Goal: Task Accomplishment & Management: Manage account settings

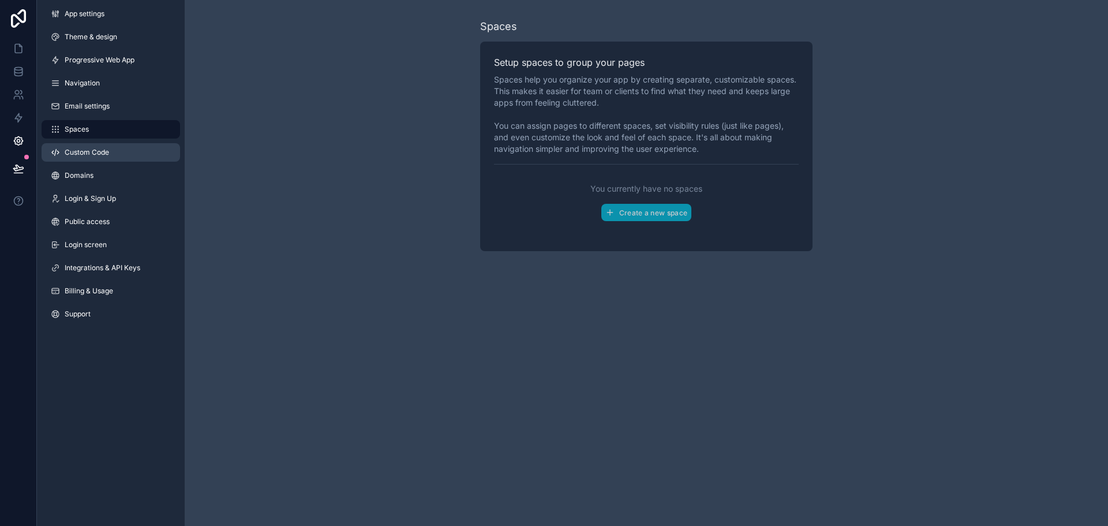
click at [109, 157] on span "Custom Code" at bounding box center [87, 152] width 44 height 9
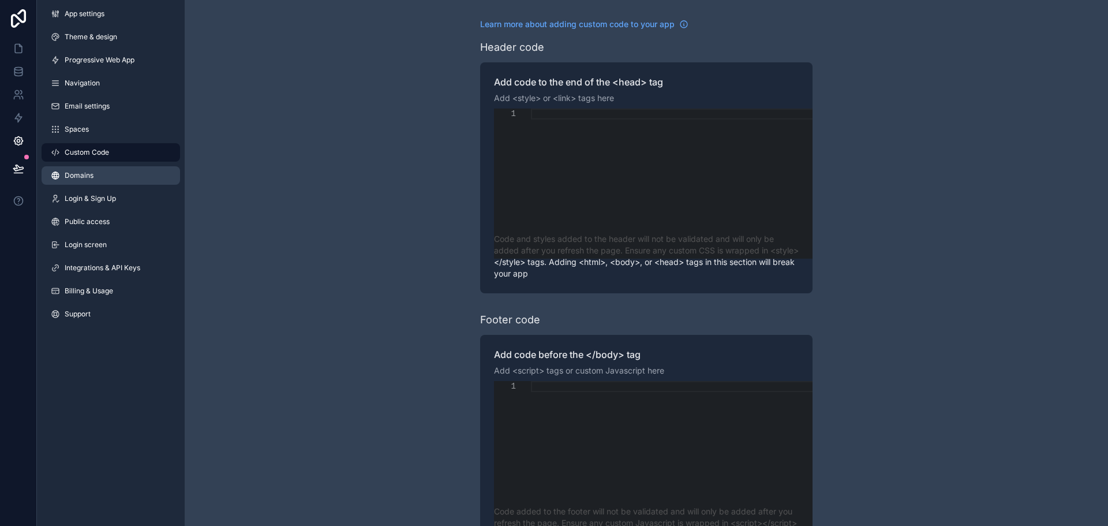
click at [93, 180] on span "Domains" at bounding box center [79, 175] width 29 height 9
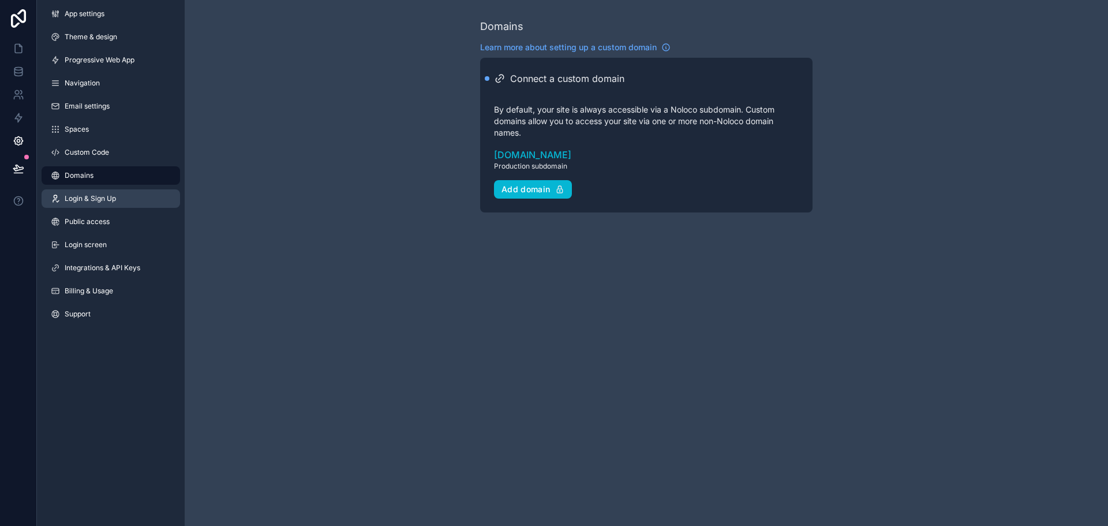
click at [116, 203] on span "Login & Sign Up" at bounding box center [90, 198] width 51 height 9
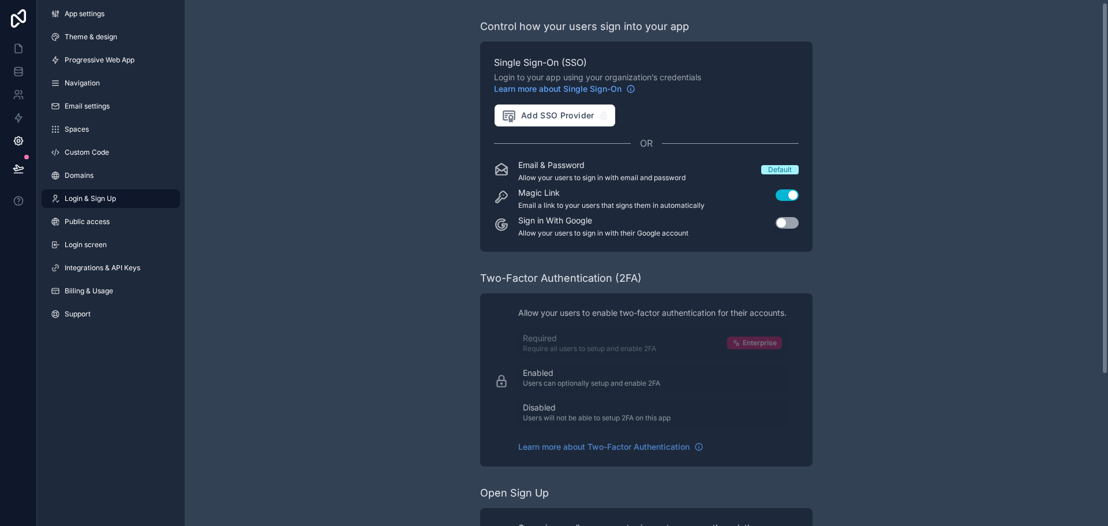
scroll to position [58, 0]
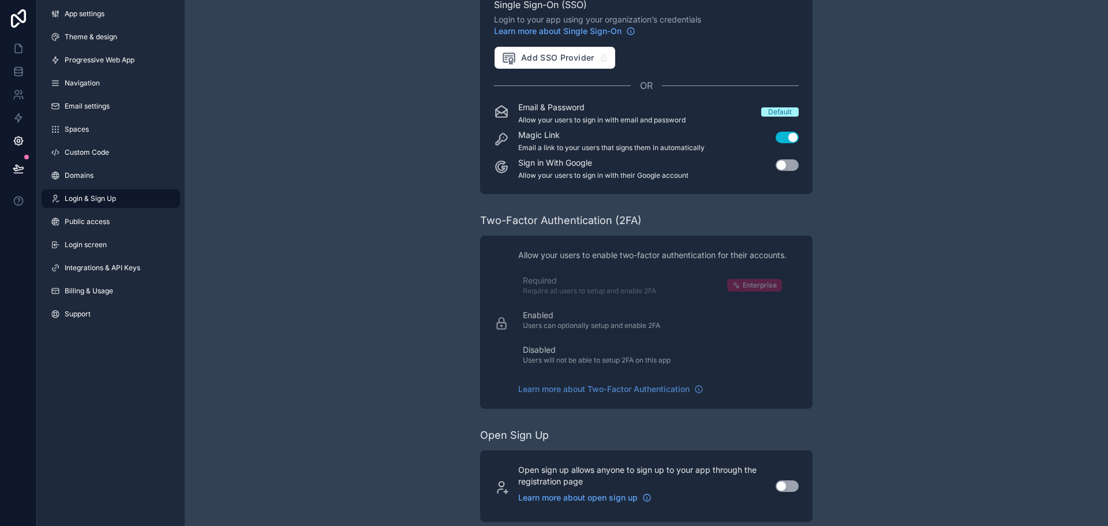
click at [799, 171] on button "Use setting" at bounding box center [787, 165] width 23 height 12
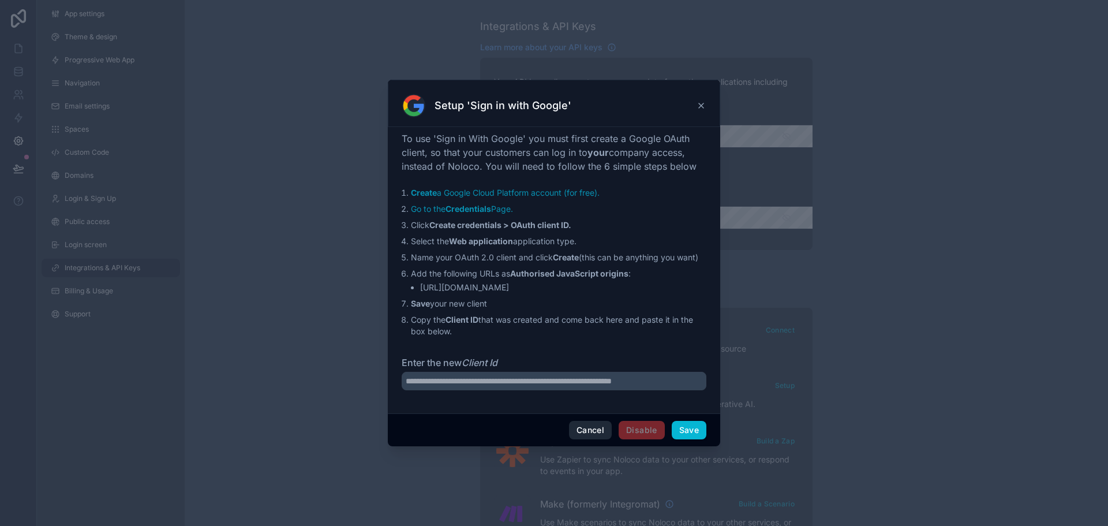
click at [594, 439] on button "Cancel" at bounding box center [590, 430] width 43 height 18
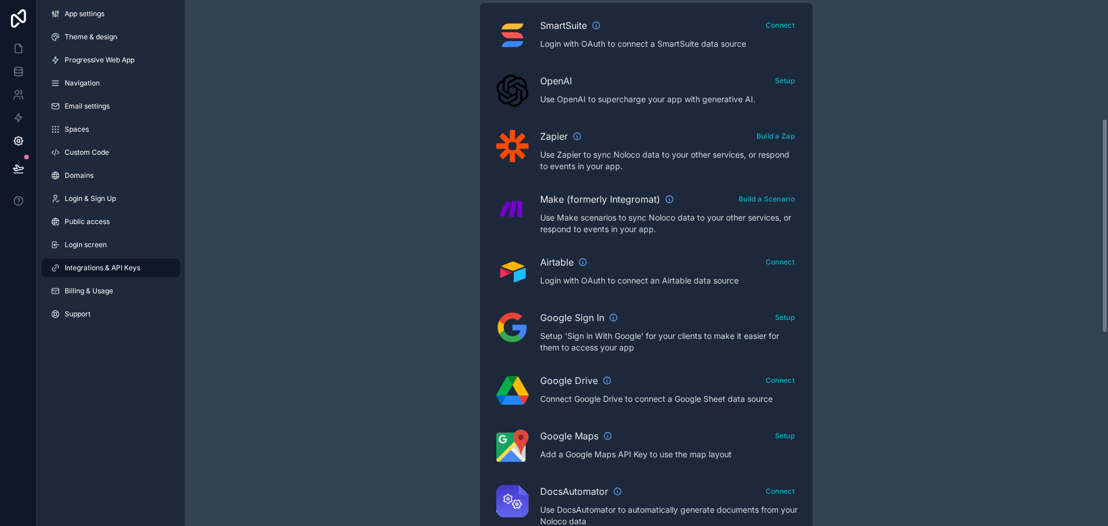
scroll to position [239, 0]
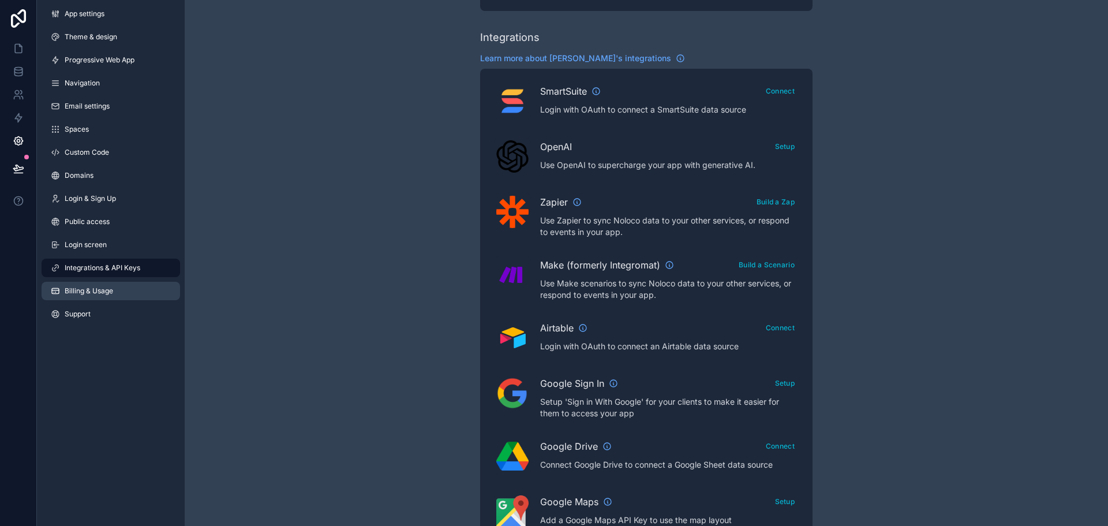
click at [113, 295] on span "Billing & Usage" at bounding box center [89, 290] width 48 height 9
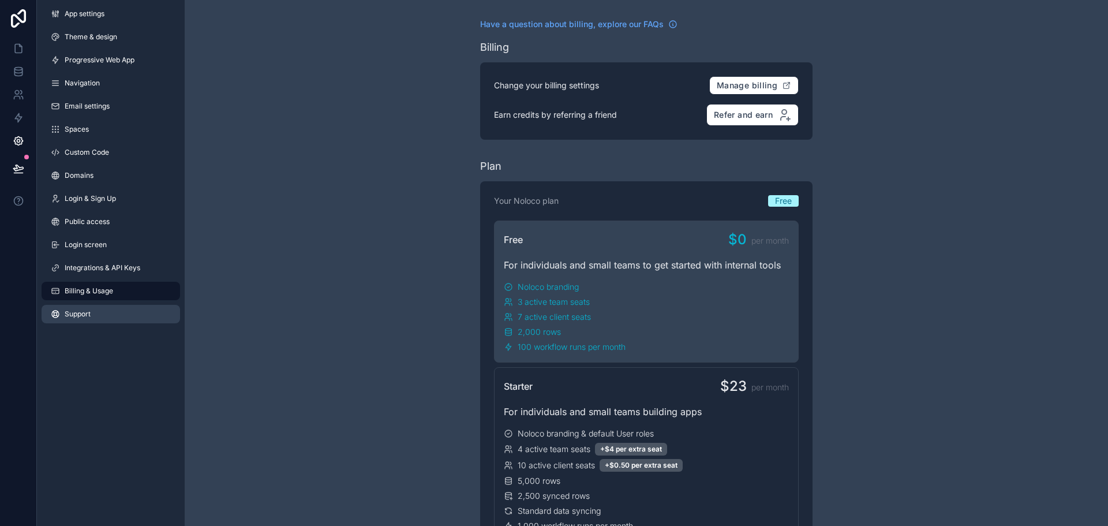
click at [87, 319] on span "Support" at bounding box center [78, 313] width 26 height 9
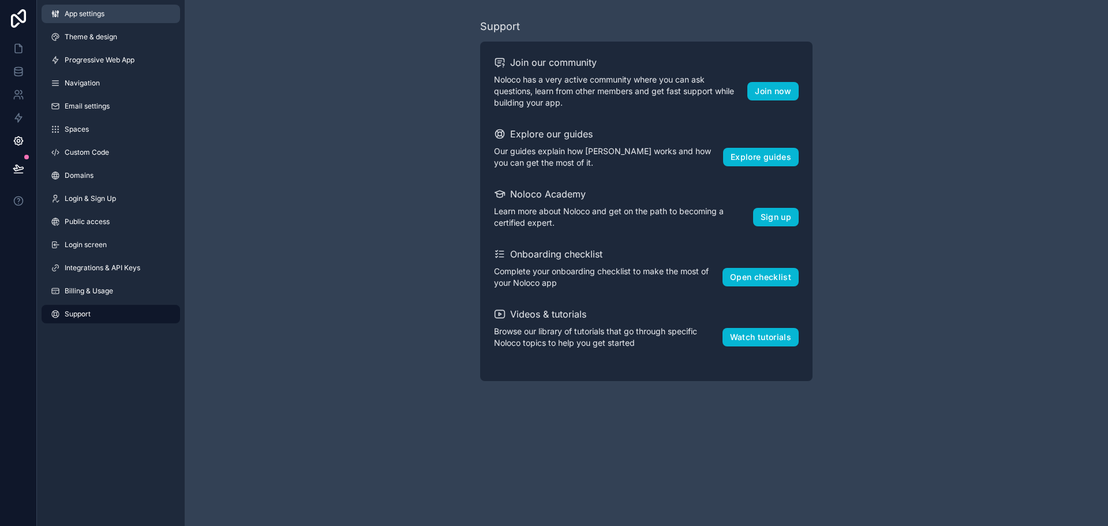
click at [104, 18] on span "App settings" at bounding box center [85, 13] width 40 height 9
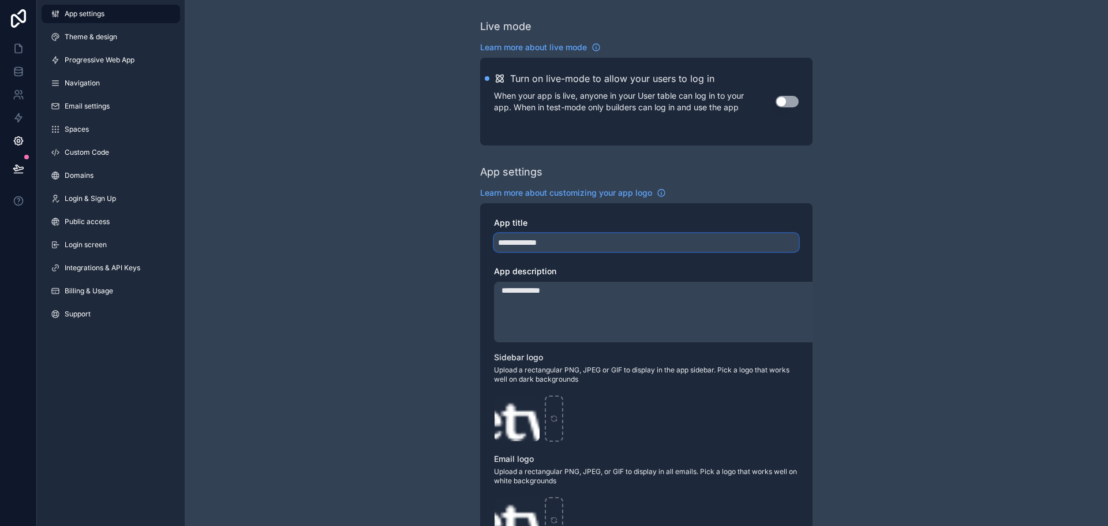
click at [566, 252] on input "**********" at bounding box center [646, 242] width 305 height 18
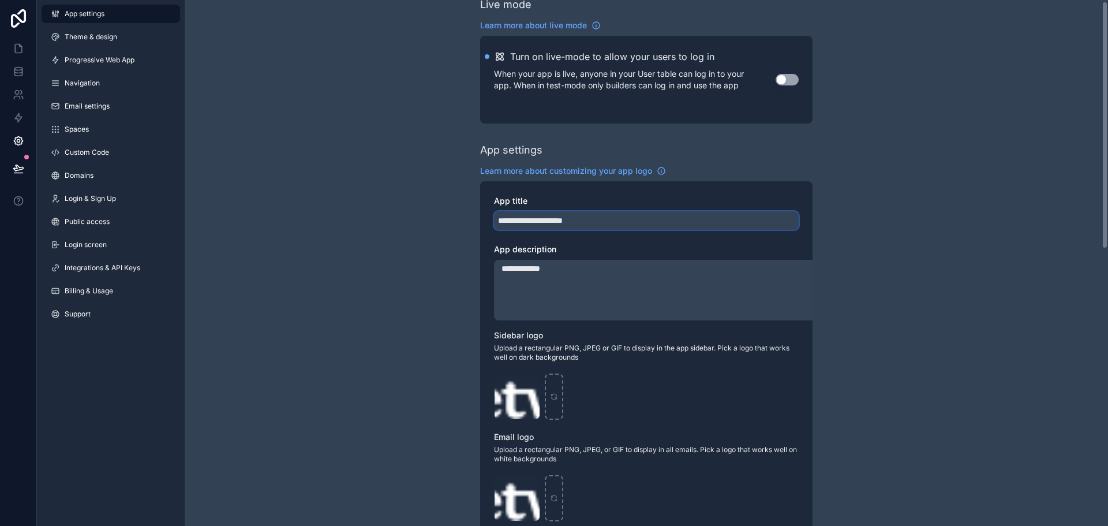
scroll to position [58, 0]
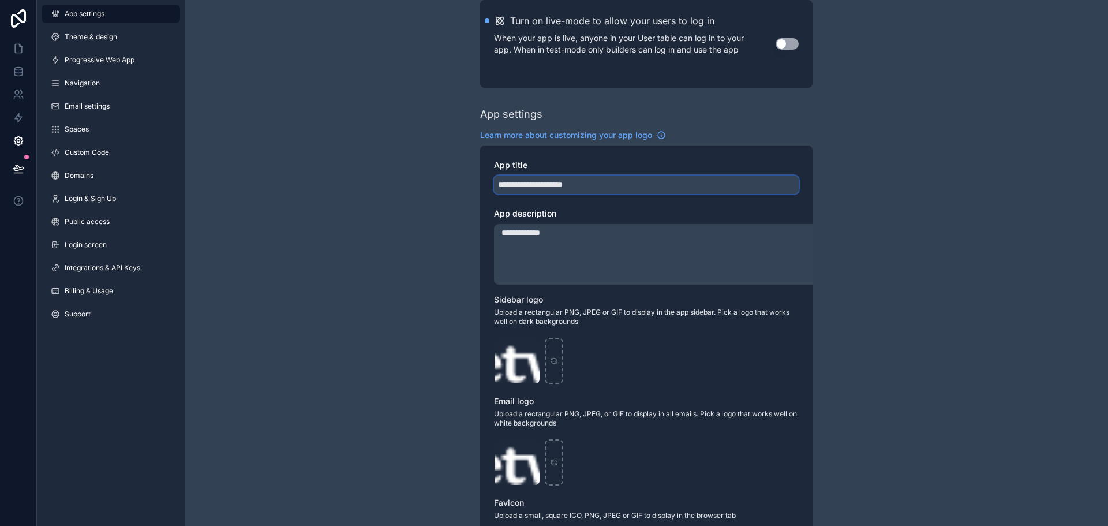
type input "**********"
click at [494, 284] on textarea "**********" at bounding box center [684, 254] width 381 height 61
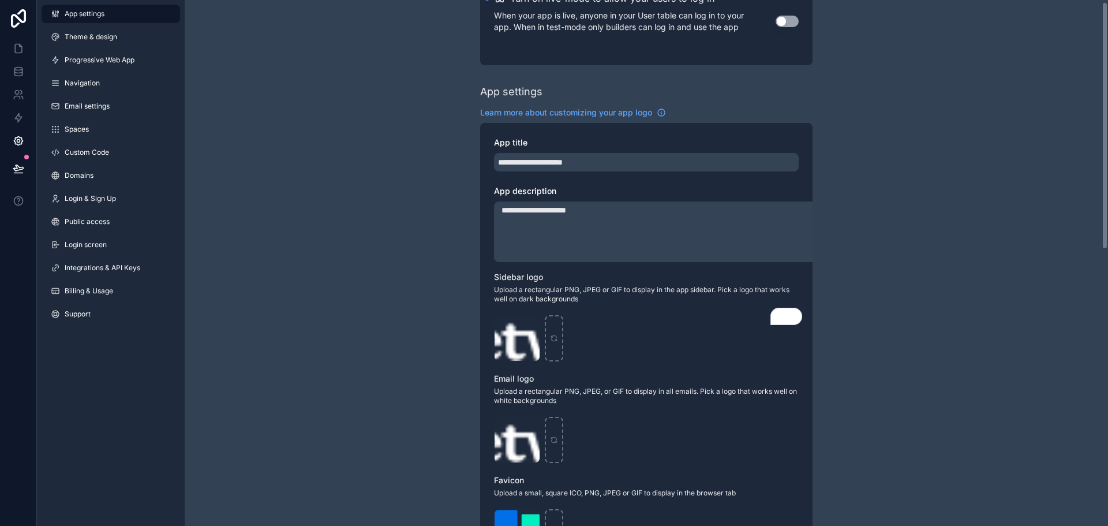
scroll to position [0, 0]
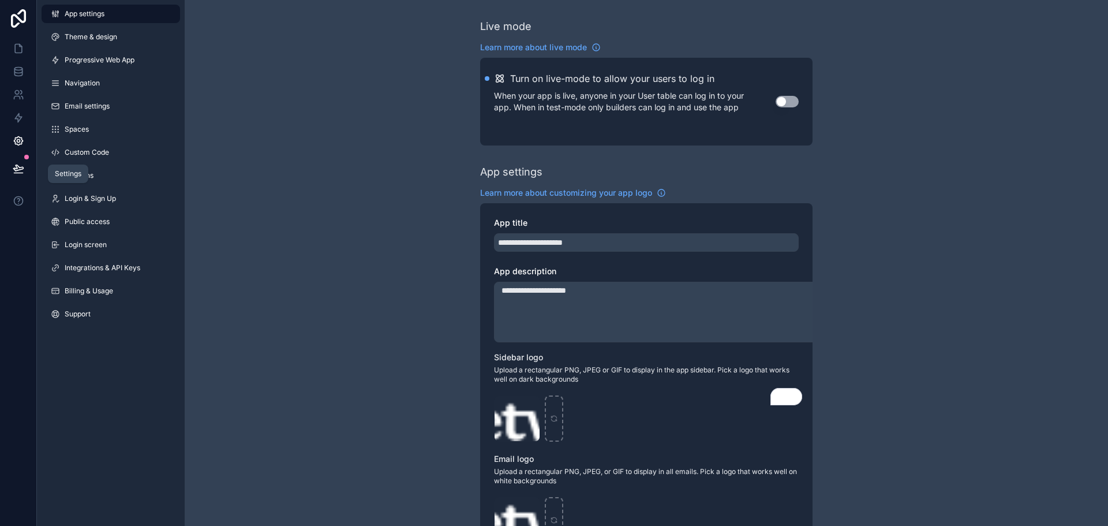
type textarea "**********"
click at [23, 145] on icon at bounding box center [18, 141] width 9 height 9
click at [22, 53] on icon at bounding box center [18, 48] width 7 height 9
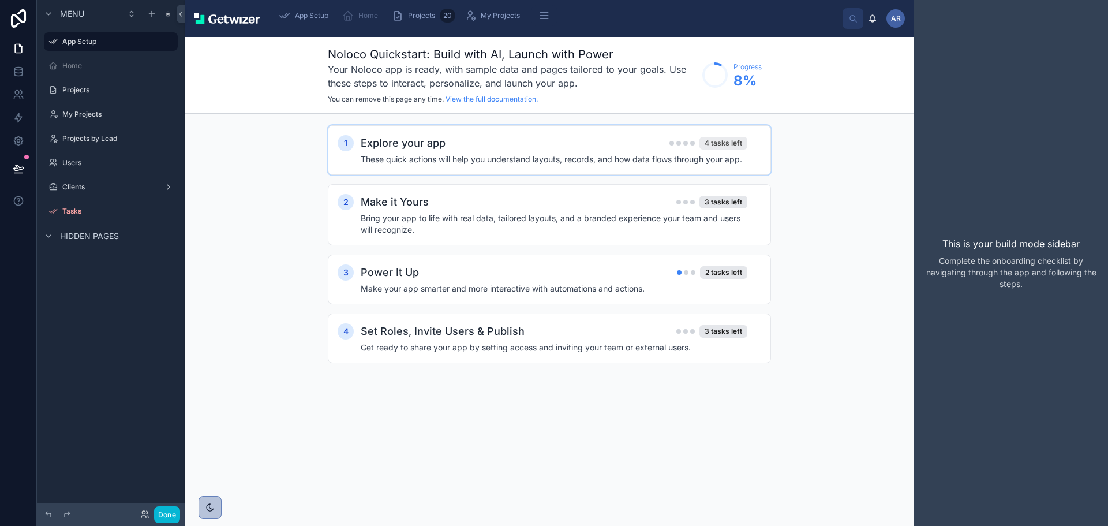
click at [747, 149] on div "4 tasks left" at bounding box center [723, 143] width 48 height 13
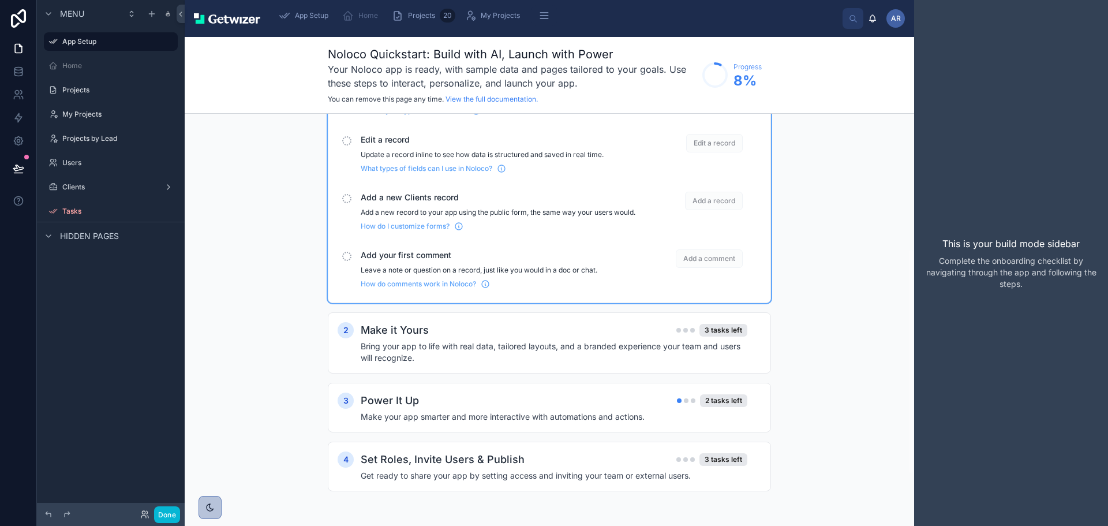
scroll to position [231, 0]
click at [338, 327] on div "2" at bounding box center [346, 330] width 16 height 16
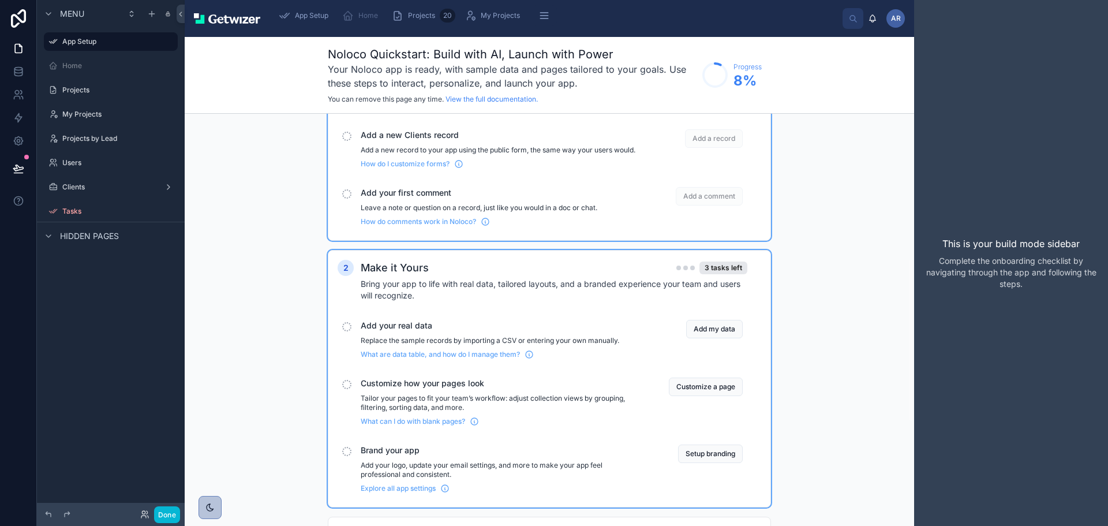
scroll to position [169, 0]
click at [24, 77] on icon at bounding box center [19, 72] width 12 height 12
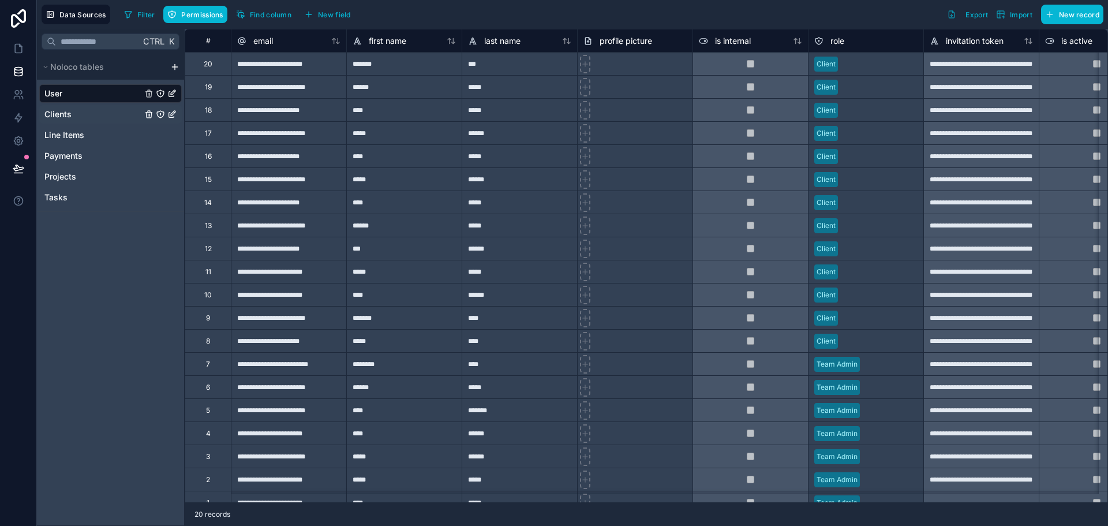
click at [72, 120] on span "Clients" at bounding box center [57, 114] width 27 height 12
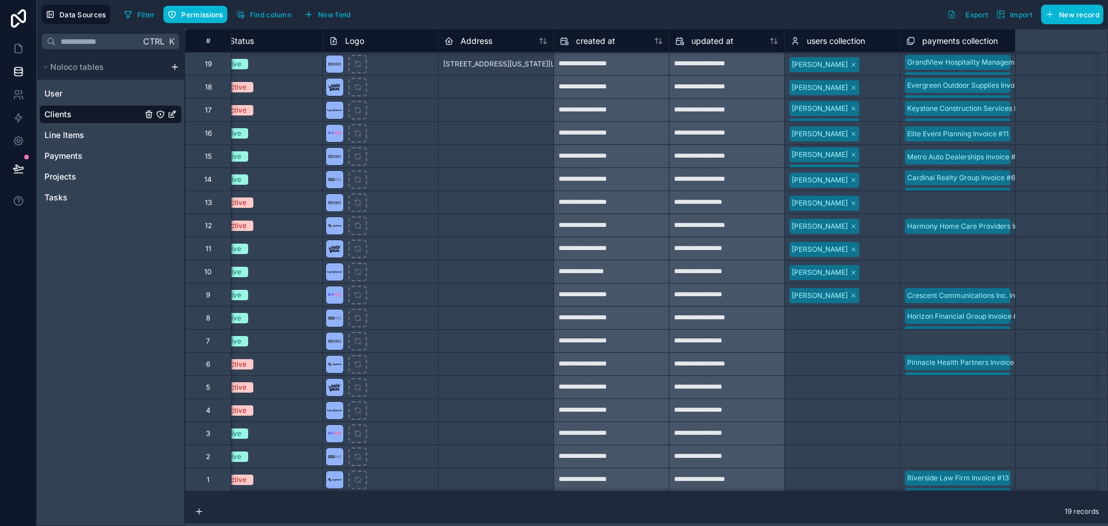
scroll to position [1, 0]
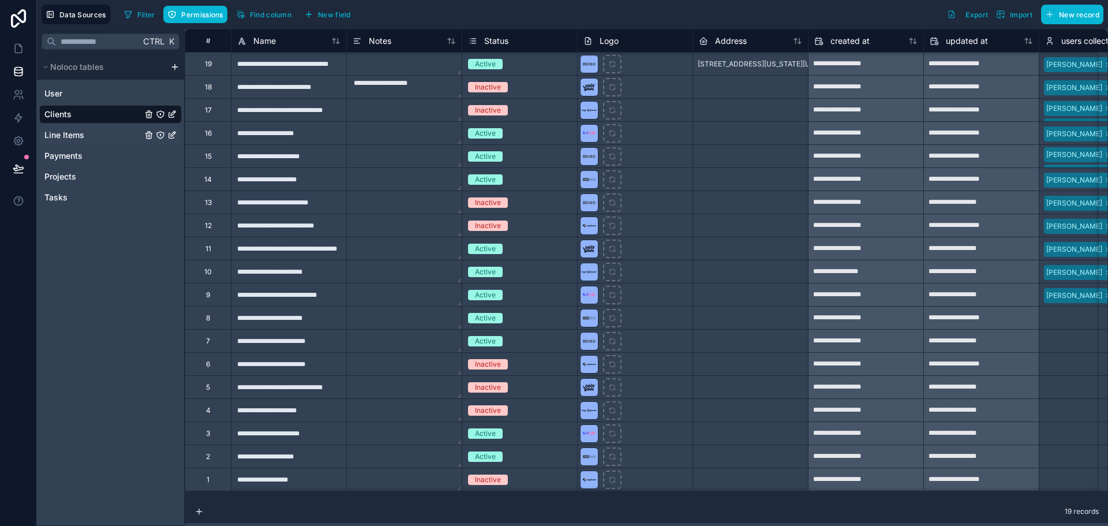
click at [73, 141] on span "Line Items" at bounding box center [64, 135] width 40 height 12
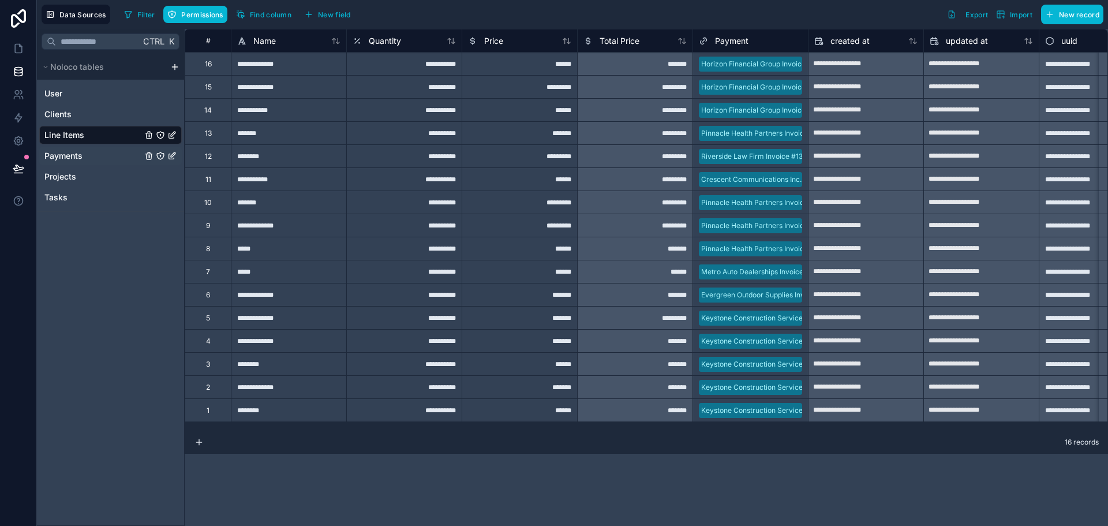
click at [83, 162] on span "Payments" at bounding box center [63, 156] width 38 height 12
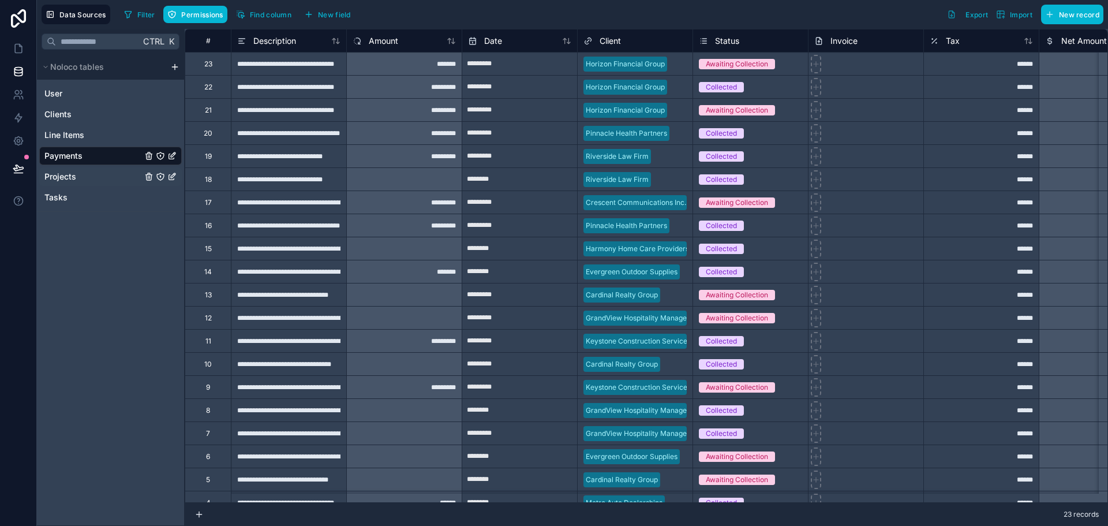
click at [76, 182] on span "Projects" at bounding box center [60, 177] width 32 height 12
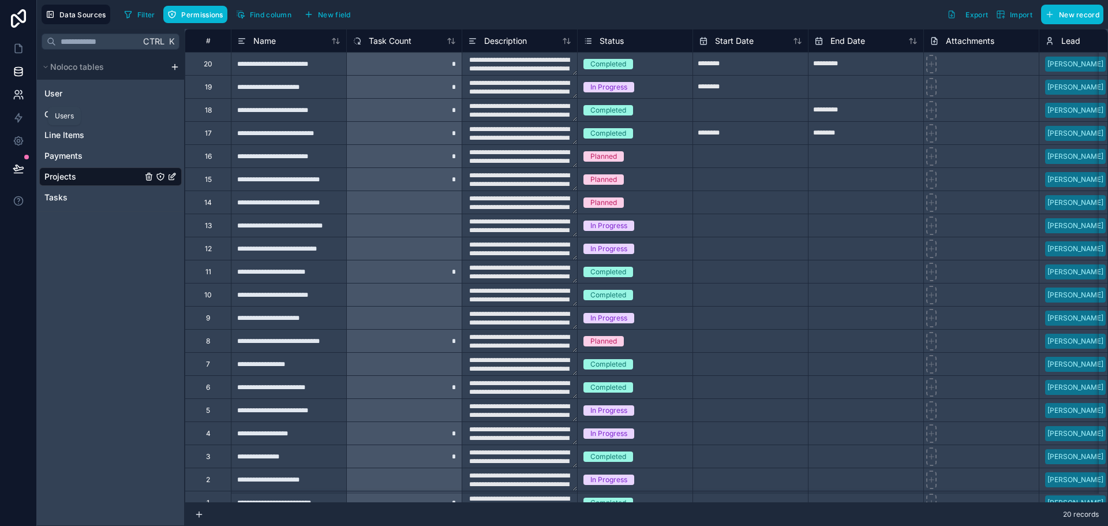
click at [24, 100] on icon at bounding box center [19, 95] width 12 height 12
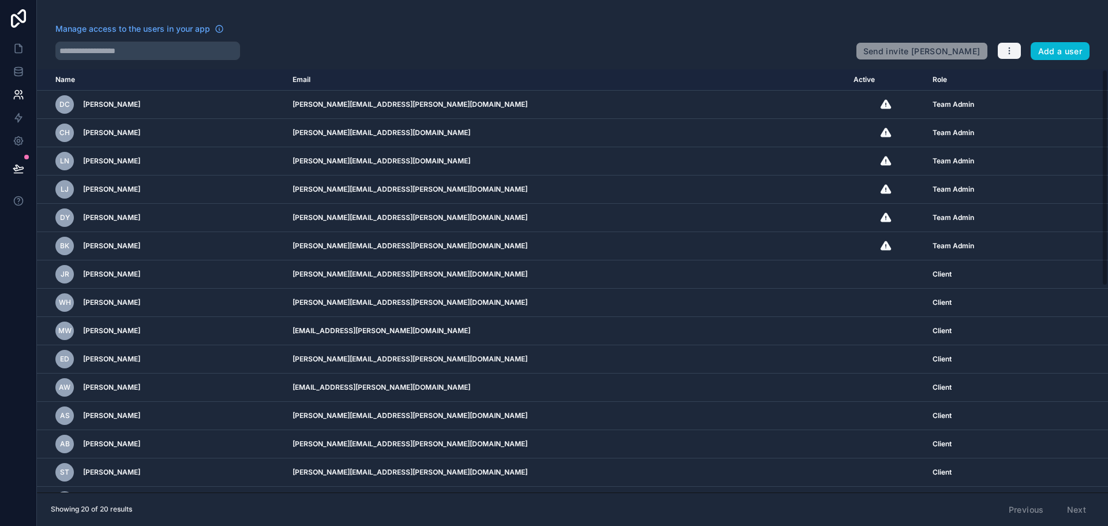
click at [1005, 55] on icon "button" at bounding box center [1009, 50] width 9 height 9
click at [1016, 92] on link "Manage roles" at bounding box center [1007, 92] width 72 height 18
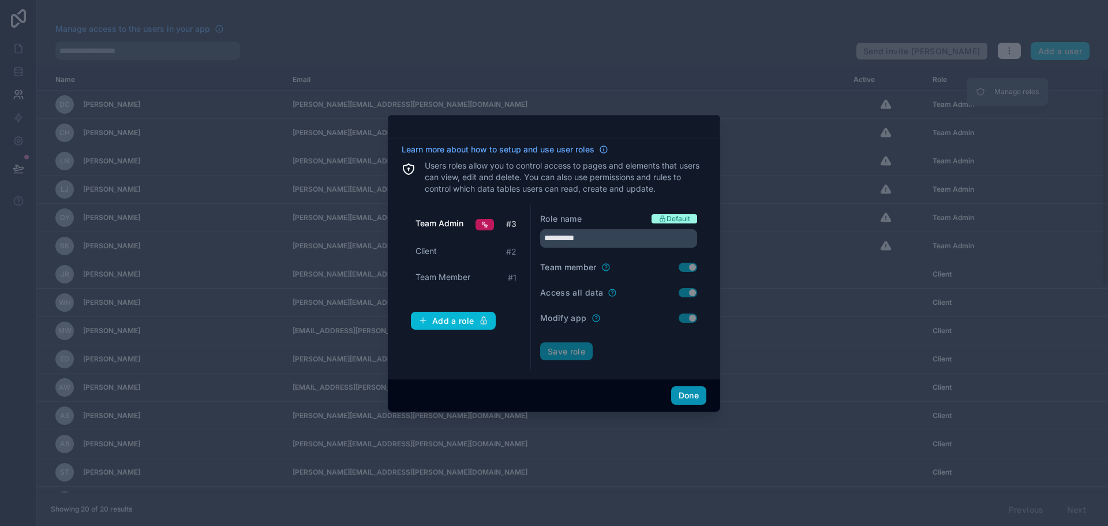
click at [706, 405] on button "Done" at bounding box center [688, 395] width 35 height 18
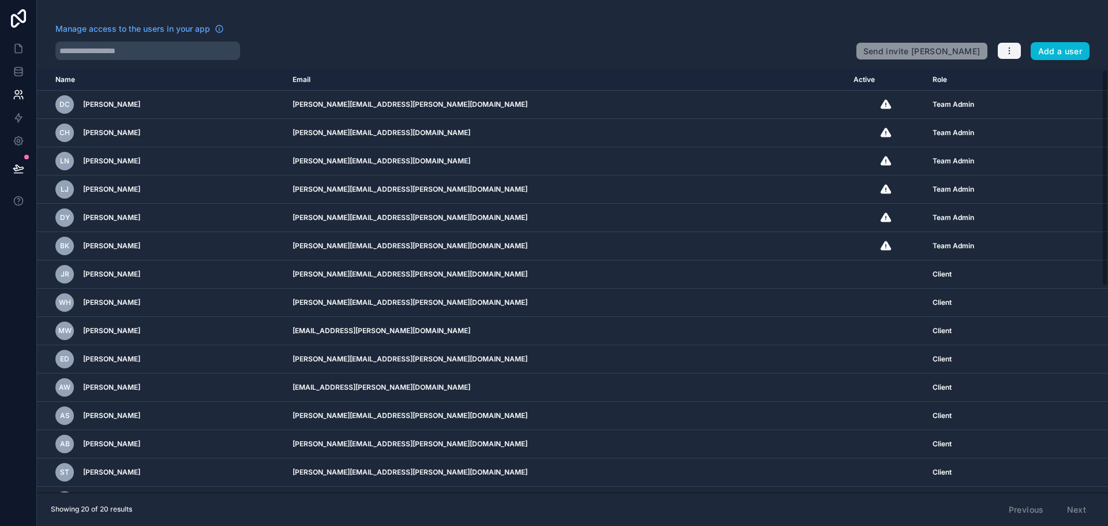
click at [1005, 55] on icon "button" at bounding box center [1009, 50] width 9 height 9
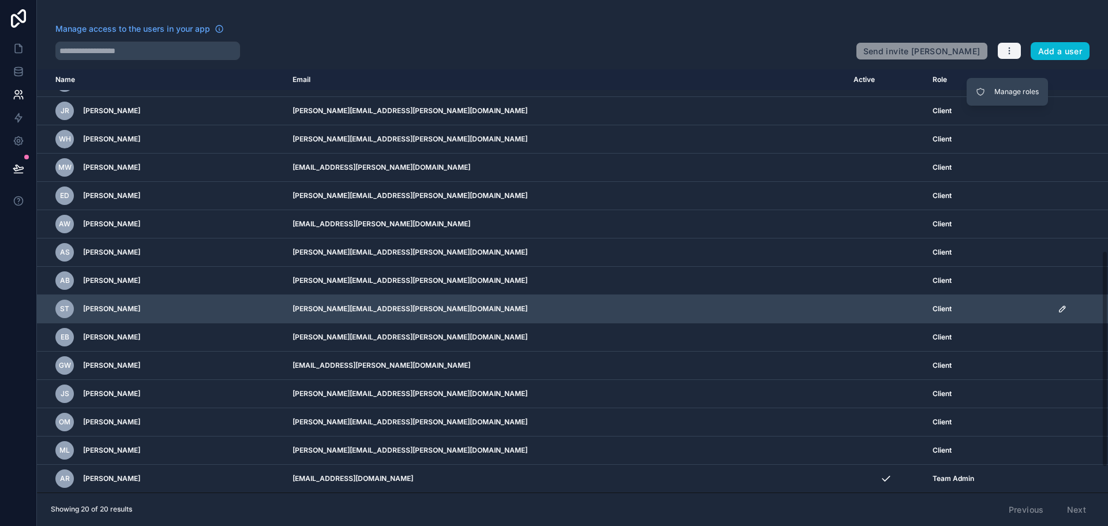
scroll to position [332, 0]
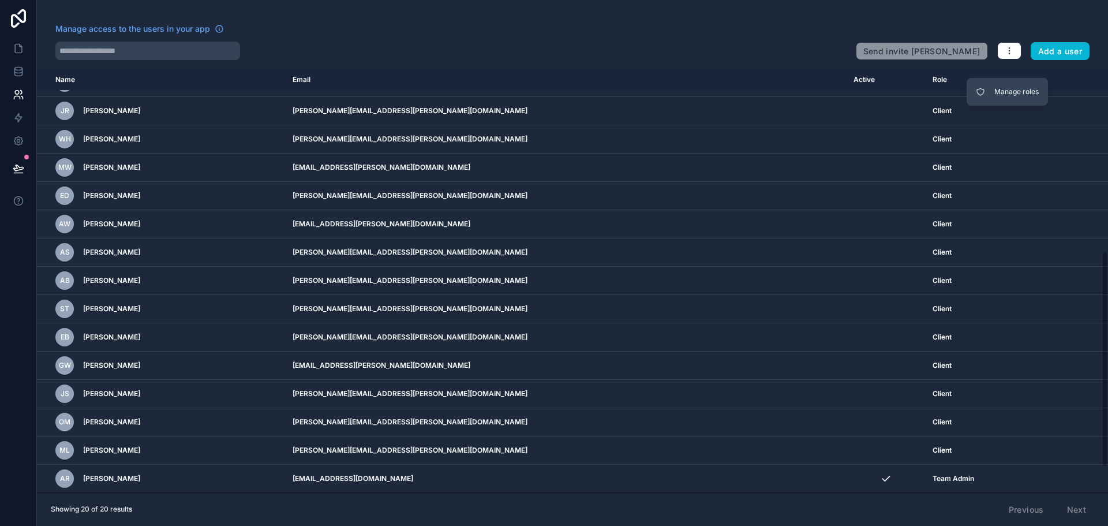
click at [1079, 504] on div "Previous Next" at bounding box center [1047, 510] width 93 height 20
click at [1024, 506] on div "Previous Next" at bounding box center [1047, 510] width 93 height 20
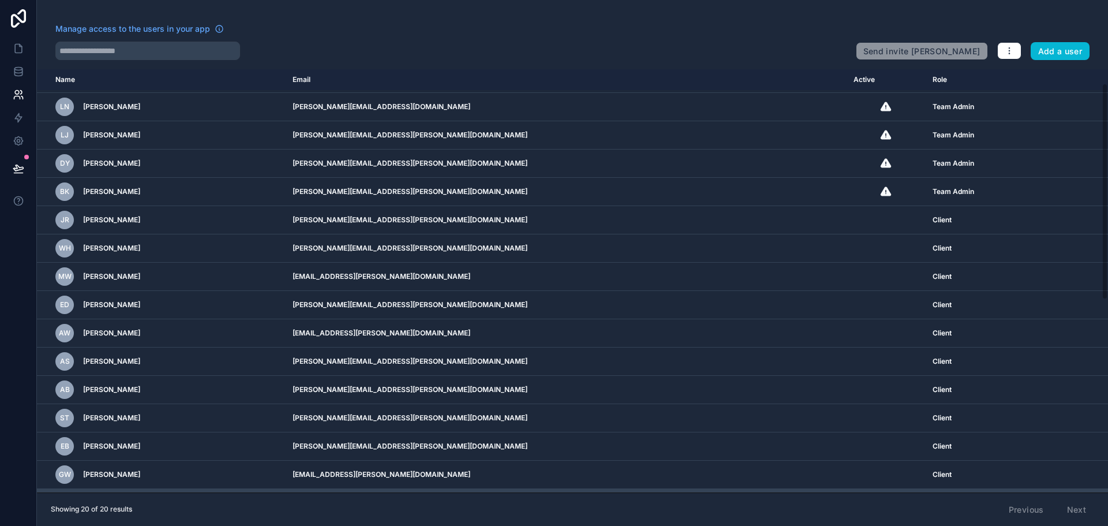
scroll to position [0, 0]
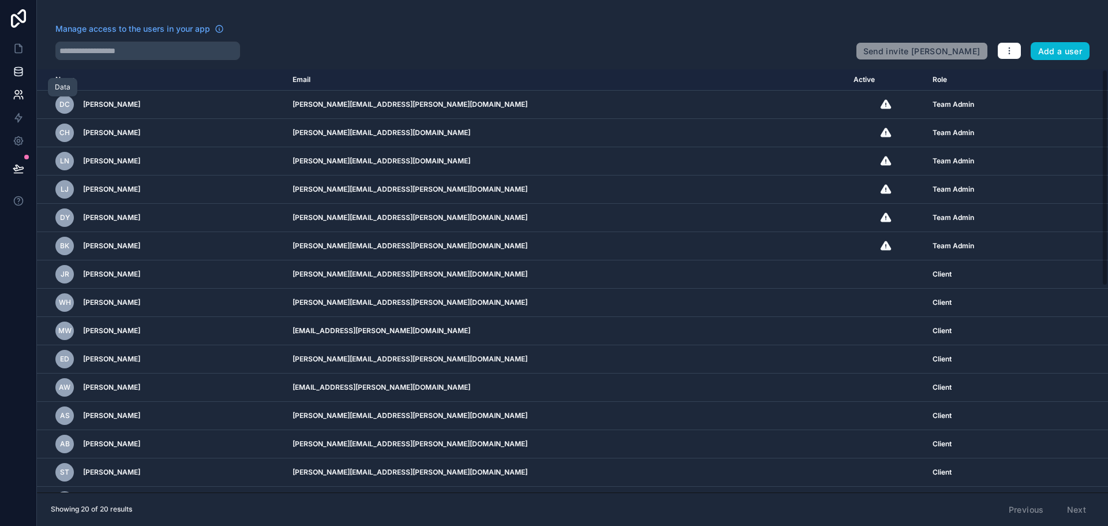
click at [24, 77] on icon at bounding box center [19, 72] width 12 height 12
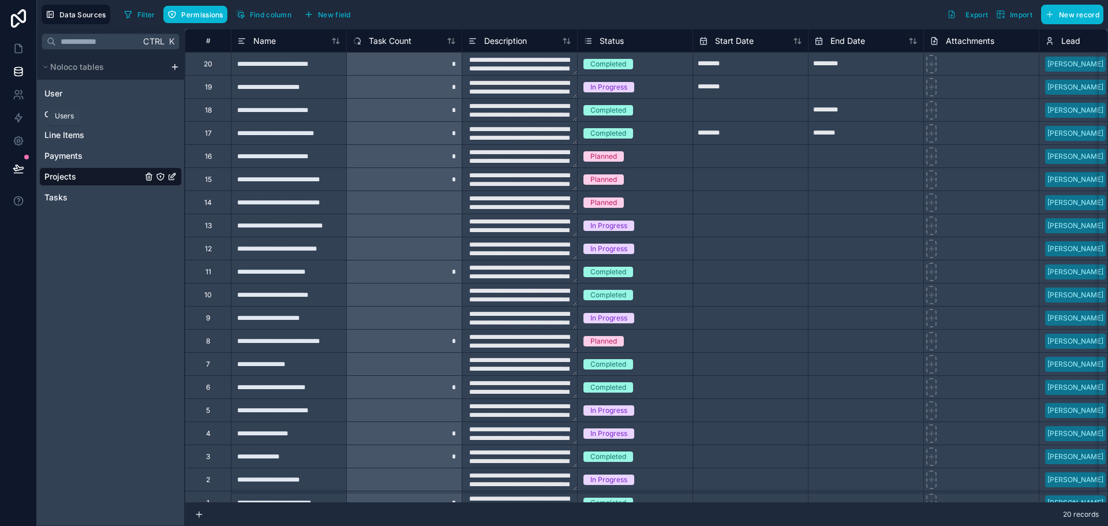
click at [70, 117] on div "Users" at bounding box center [64, 115] width 19 height 9
click at [61, 99] on span "User" at bounding box center [53, 94] width 18 height 12
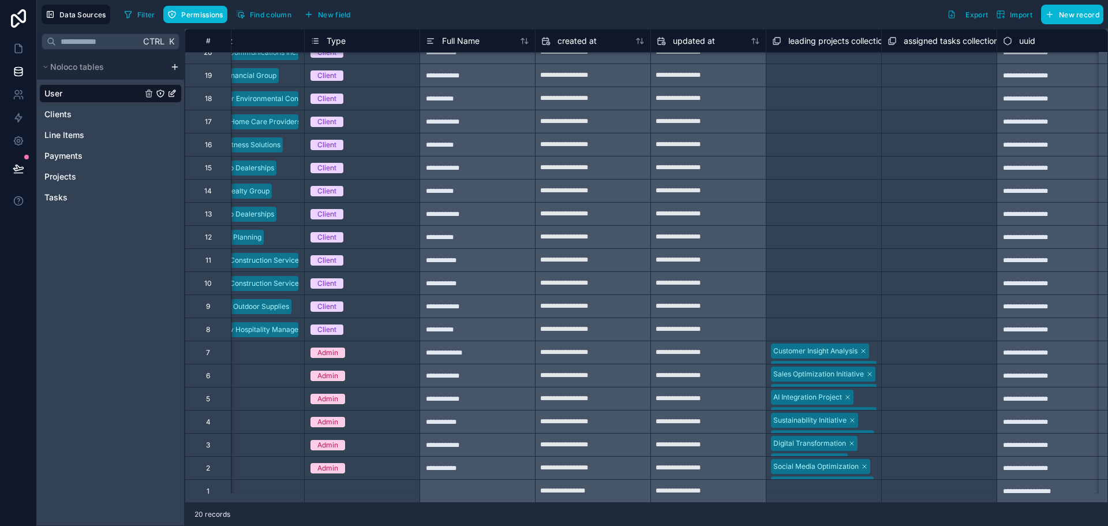
scroll to position [21, 1208]
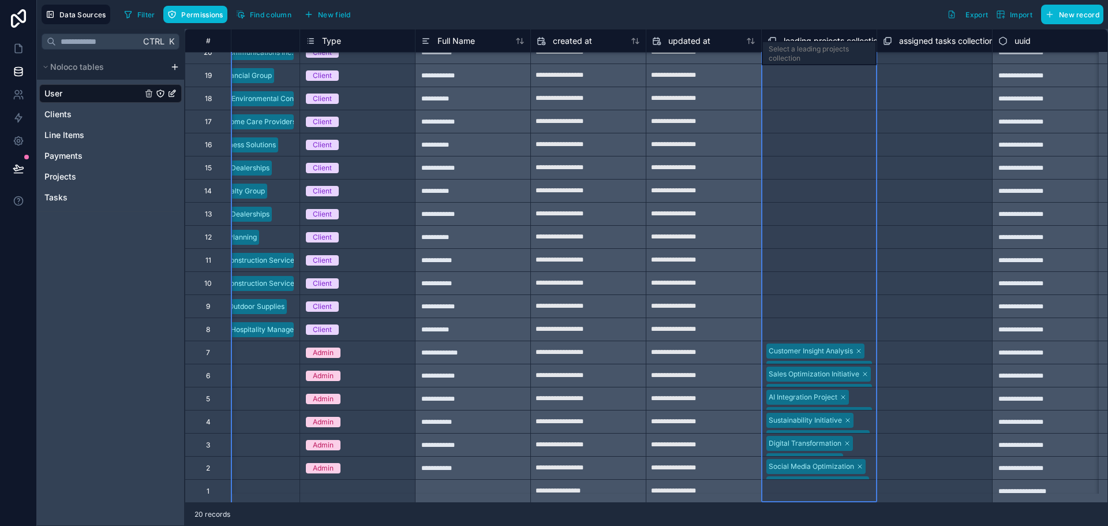
click at [881, 53] on div "**********" at bounding box center [46, 259] width 2124 height 485
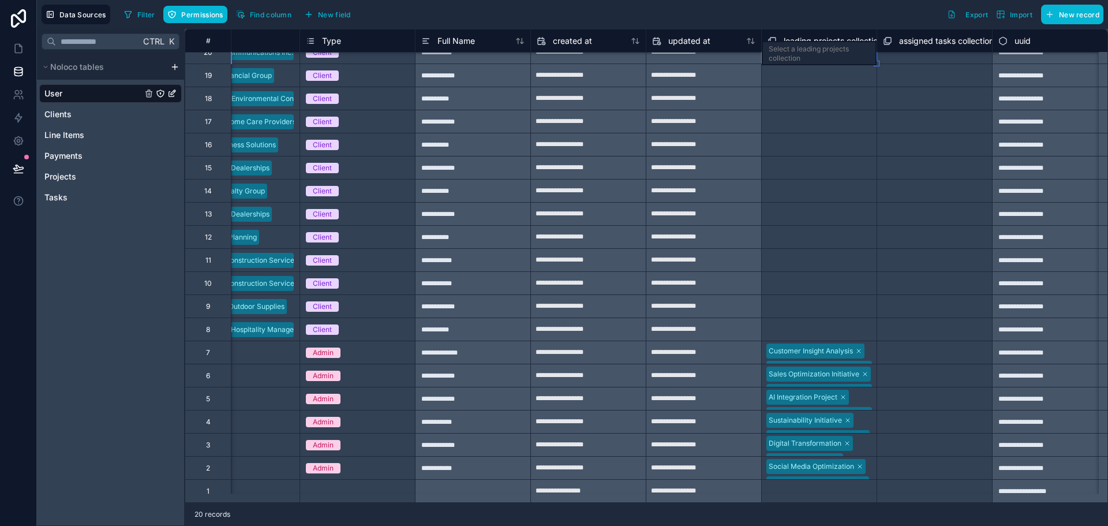
click at [961, 53] on div "**********" at bounding box center [46, 259] width 2124 height 485
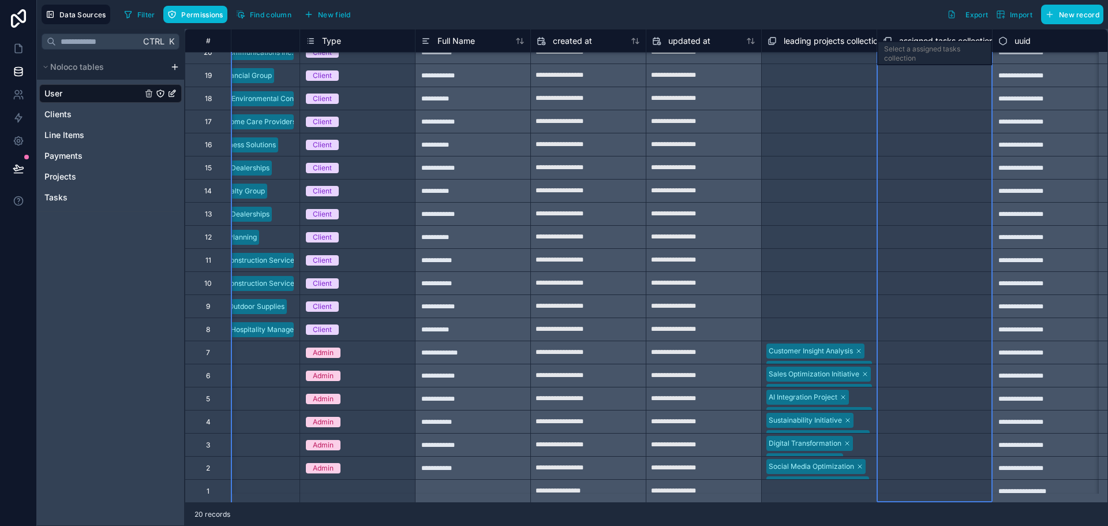
scroll to position [21, 1210]
click at [1031, 47] on span "uuid" at bounding box center [1022, 41] width 16 height 12
click at [1008, 47] on icon at bounding box center [1002, 41] width 9 height 14
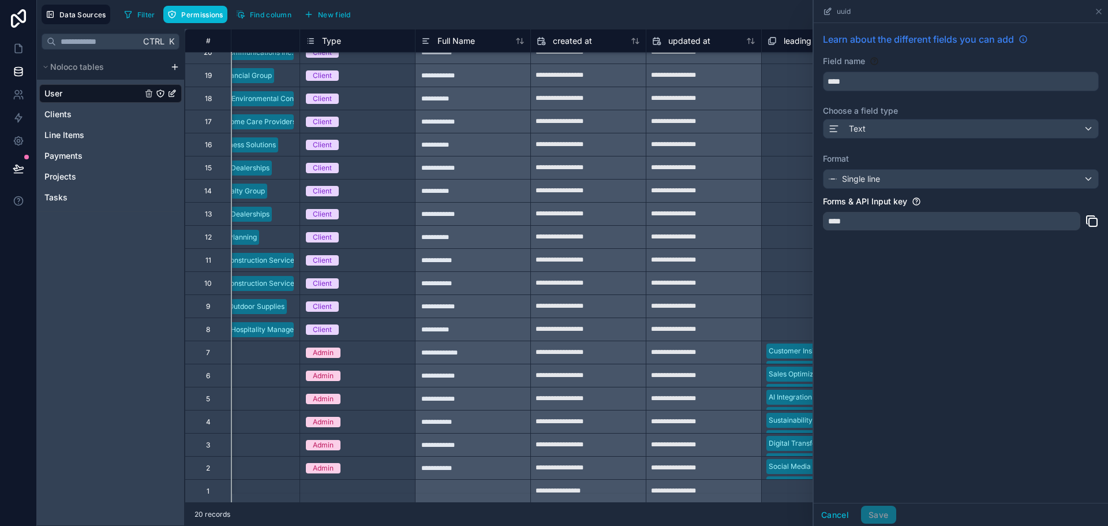
click at [1019, 44] on icon at bounding box center [1023, 39] width 9 height 9
